Goal: Task Accomplishment & Management: Manage account settings

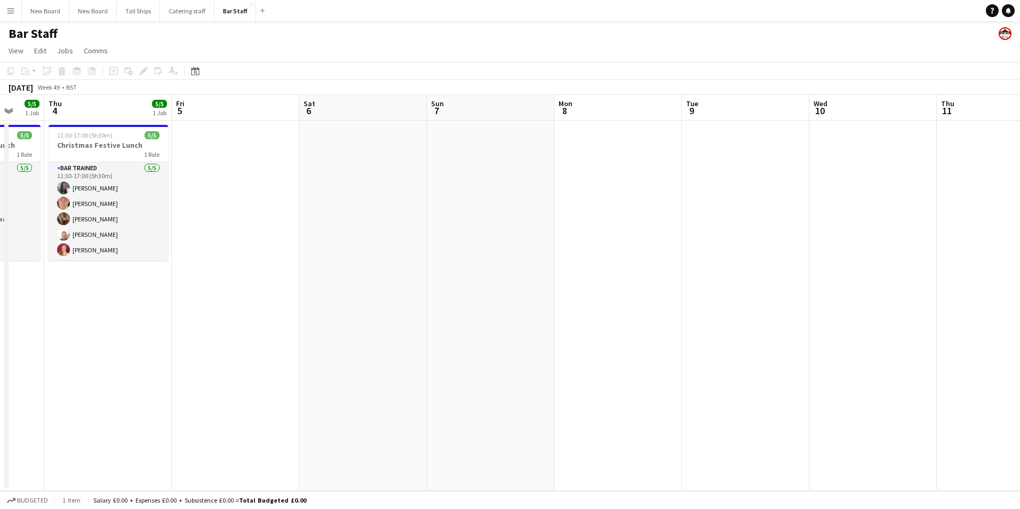
click at [751, 227] on app-calendar-viewport "Mon 1 Tue 2 Wed 3 5/5 1 Job Thu 4 5/5 1 Job Fri 5 Sat 6 Sun 7 Mon 8 Tue 9 Wed 1…" at bounding box center [510, 293] width 1020 height 396
click at [195, 11] on button "Catering staff Close" at bounding box center [187, 11] width 54 height 21
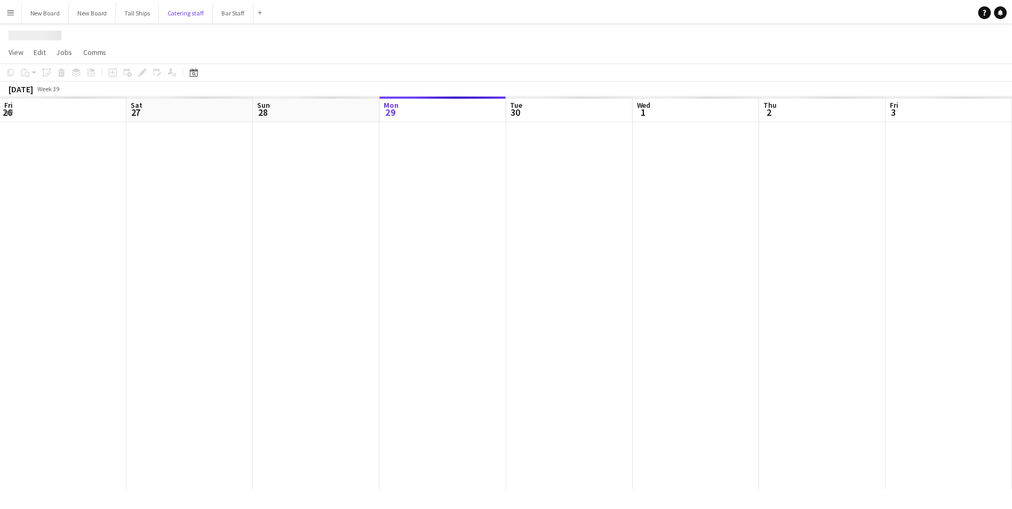
scroll to position [0, 255]
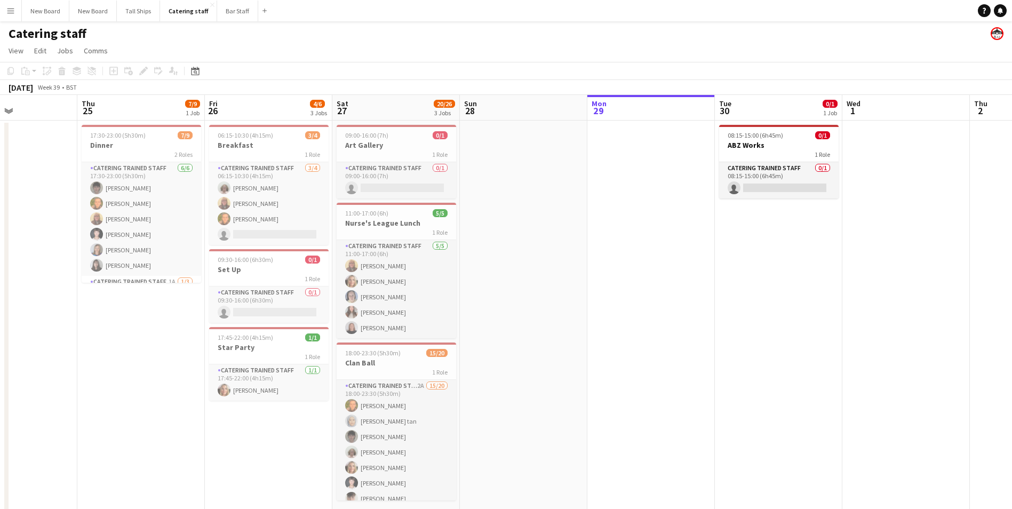
drag, startPoint x: 226, startPoint y: 329, endPoint x: 713, endPoint y: 269, distance: 490.7
click at [685, 311] on app-calendar-viewport "Mon 22 Tue 23 Wed 24 Thu 25 7/9 1 Job Fri 26 4/6 3 Jobs Sat 27 20/26 3 Jobs Sun…" at bounding box center [506, 309] width 1012 height 428
click at [794, 189] on app-card-role "Catering trained staff 0/1 08:15-15:00 (6h45m) single-neutral-actions" at bounding box center [779, 180] width 120 height 36
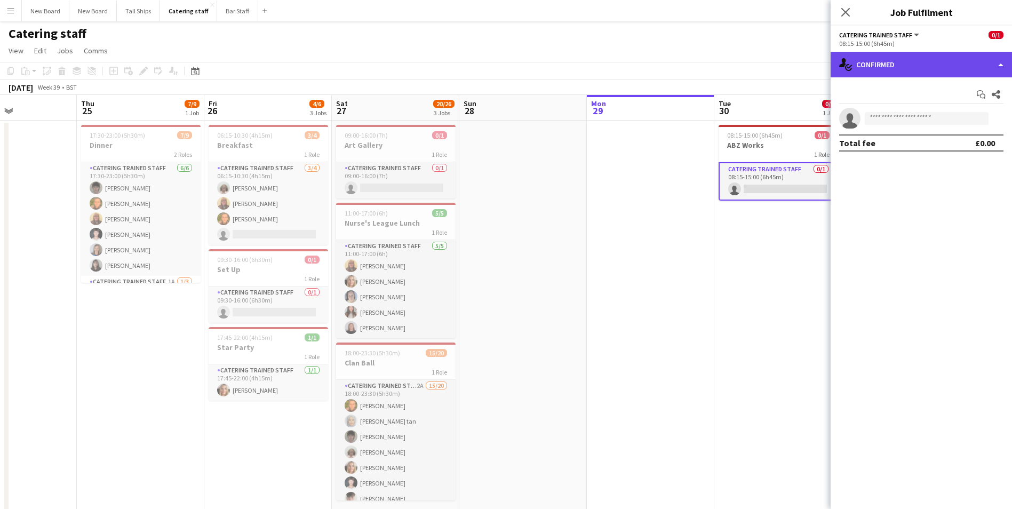
click at [896, 55] on div "single-neutral-actions-check-2 Confirmed" at bounding box center [921, 65] width 181 height 26
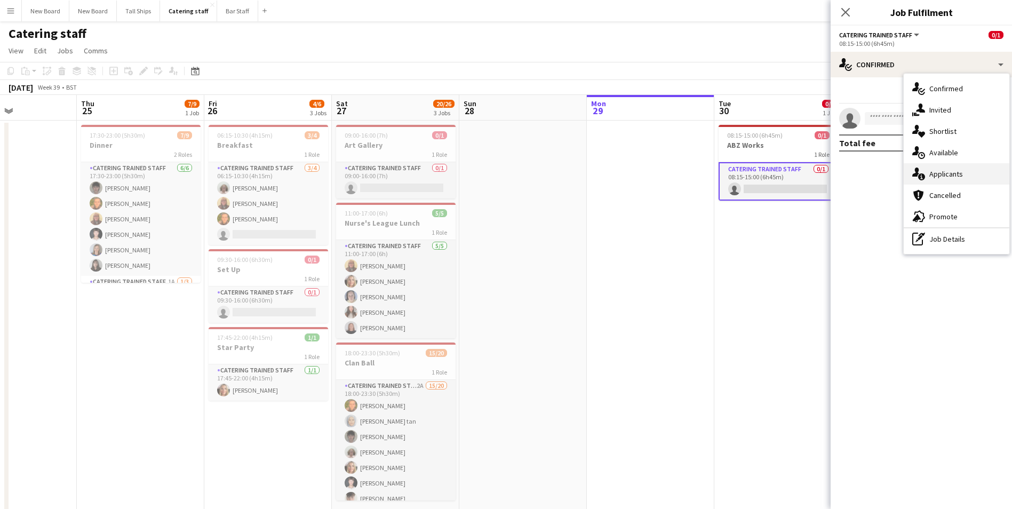
click at [923, 173] on icon "single-neutral-actions-information" at bounding box center [918, 174] width 13 height 13
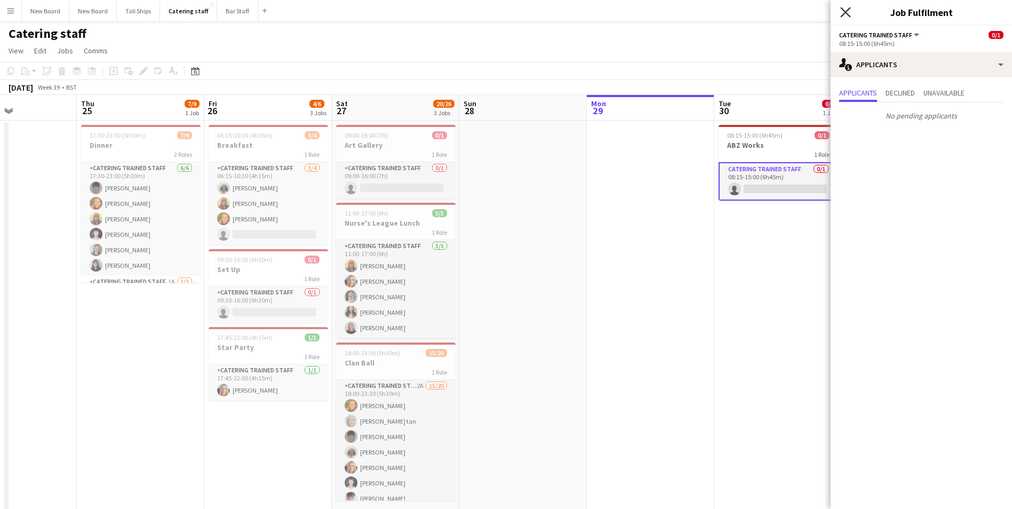
click at [844, 14] on icon at bounding box center [845, 12] width 10 height 10
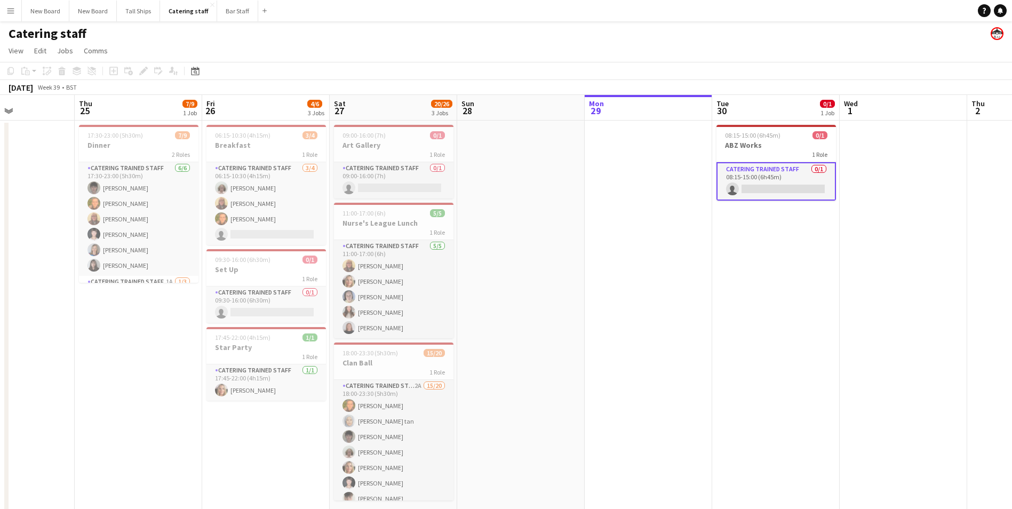
drag, startPoint x: 892, startPoint y: 267, endPoint x: 515, endPoint y: 342, distance: 384.1
click at [513, 343] on app-calendar-viewport "Mon 22 Tue 23 Wed 24 Thu 25 7/9 1 Job Fri 26 4/6 3 Jobs Sat 27 20/26 3 Jobs Sun…" at bounding box center [506, 309] width 1012 height 428
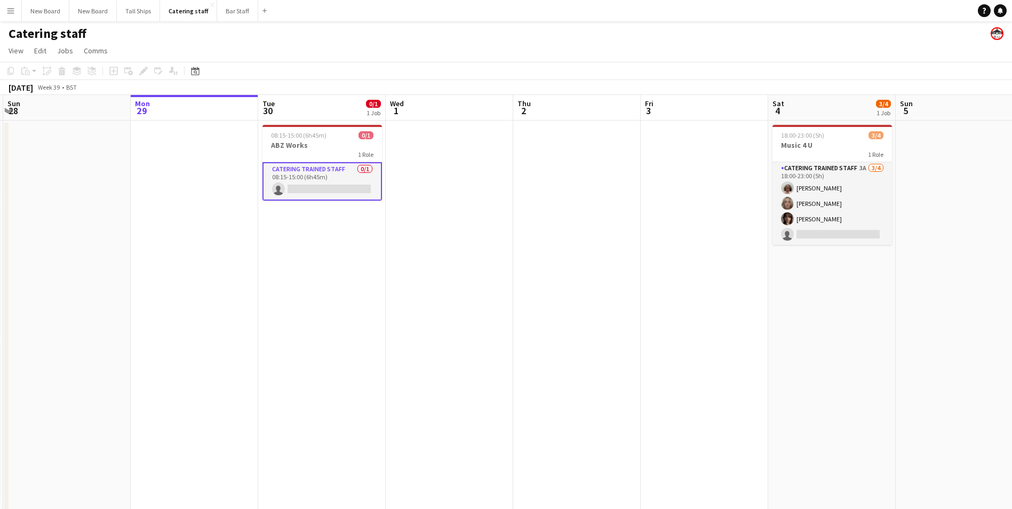
drag, startPoint x: 805, startPoint y: 289, endPoint x: 724, endPoint y: 294, distance: 81.3
click at [708, 298] on app-calendar-viewport "Thu 25 7/9 1 Job Fri 26 4/6 3 Jobs Sat 27 20/26 3 Jobs Sun 28 Mon 29 Tue 30 0/1…" at bounding box center [506, 309] width 1012 height 428
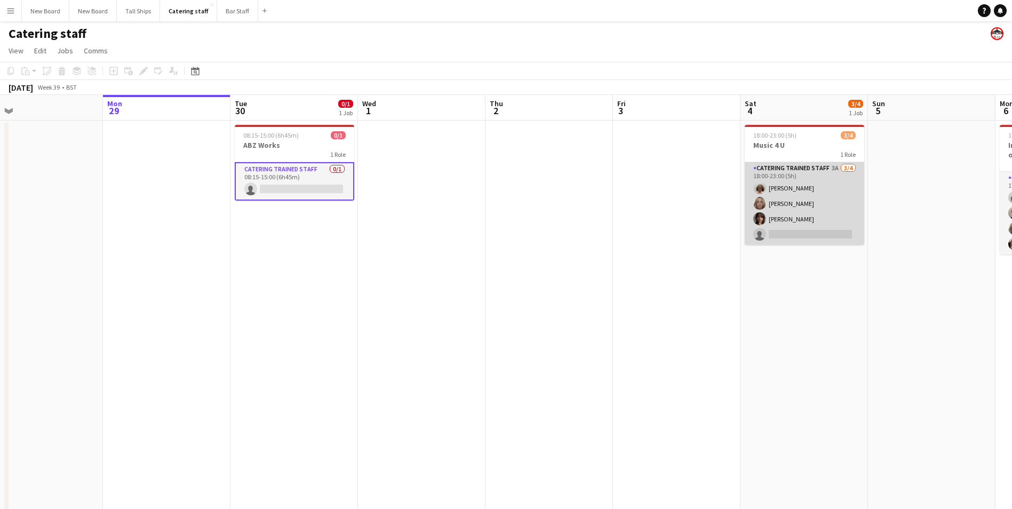
click at [810, 236] on app-card-role "Catering trained staff 3A [DATE] 18:00-23:00 (5h) [PERSON_NAME] [PERSON_NAME] […" at bounding box center [805, 203] width 120 height 83
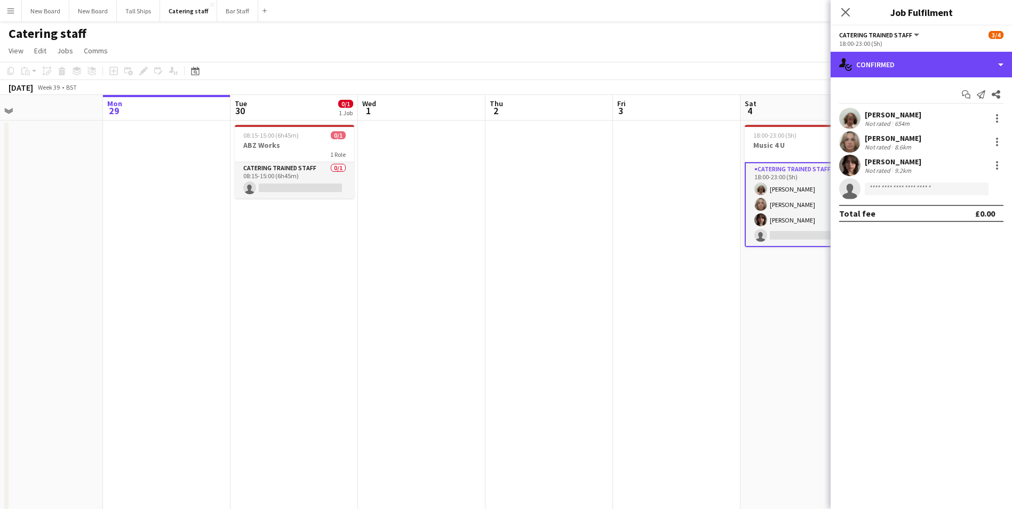
drag, startPoint x: 908, startPoint y: 64, endPoint x: 912, endPoint y: 75, distance: 11.3
click at [908, 65] on div "single-neutral-actions-check-2 Confirmed" at bounding box center [921, 65] width 181 height 26
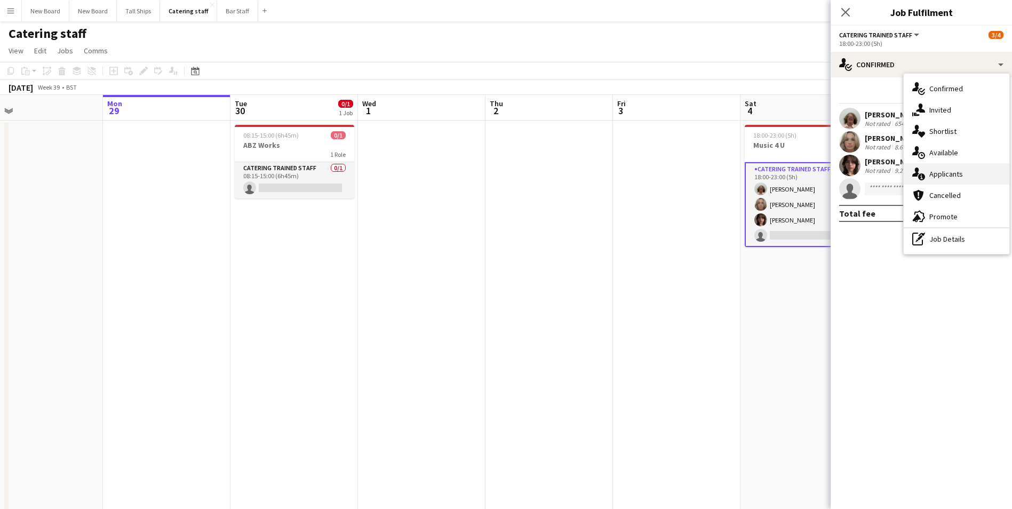
click at [960, 174] on span "Applicants" at bounding box center [946, 174] width 34 height 10
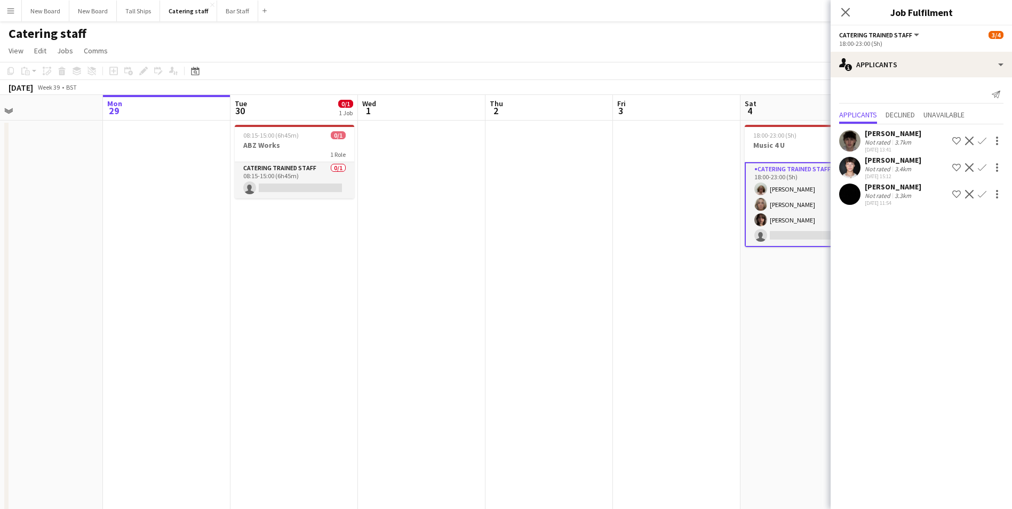
click at [600, 203] on app-date-cell at bounding box center [550, 322] width 128 height 403
